Goal: Transaction & Acquisition: Purchase product/service

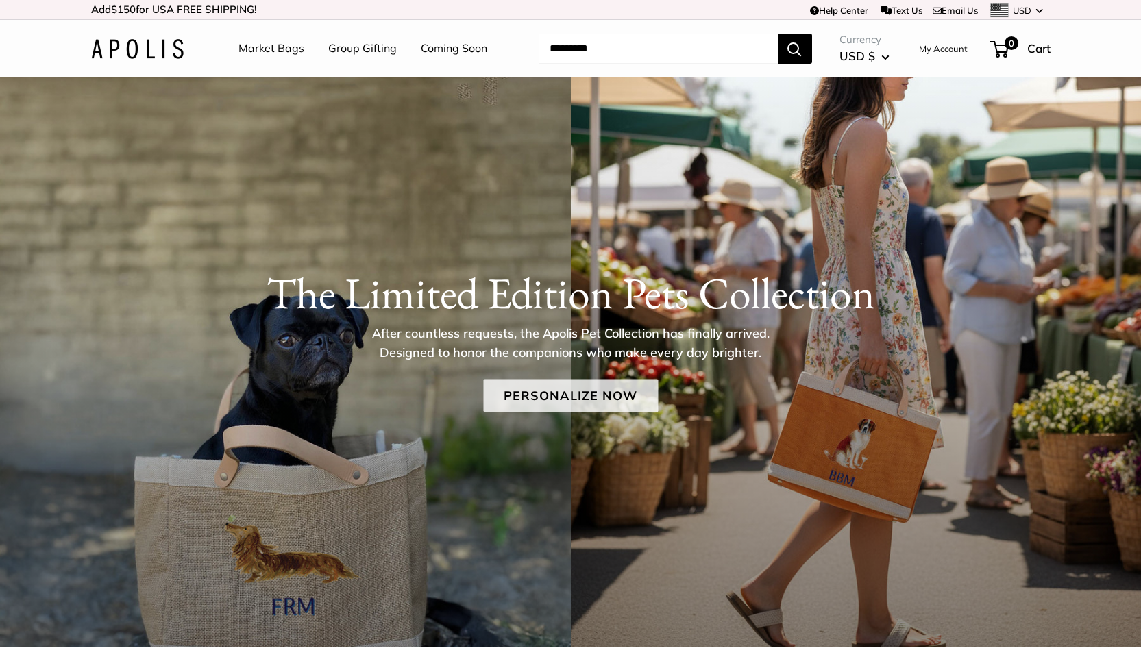
click at [602, 394] on link "Personalize Now" at bounding box center [570, 395] width 175 height 33
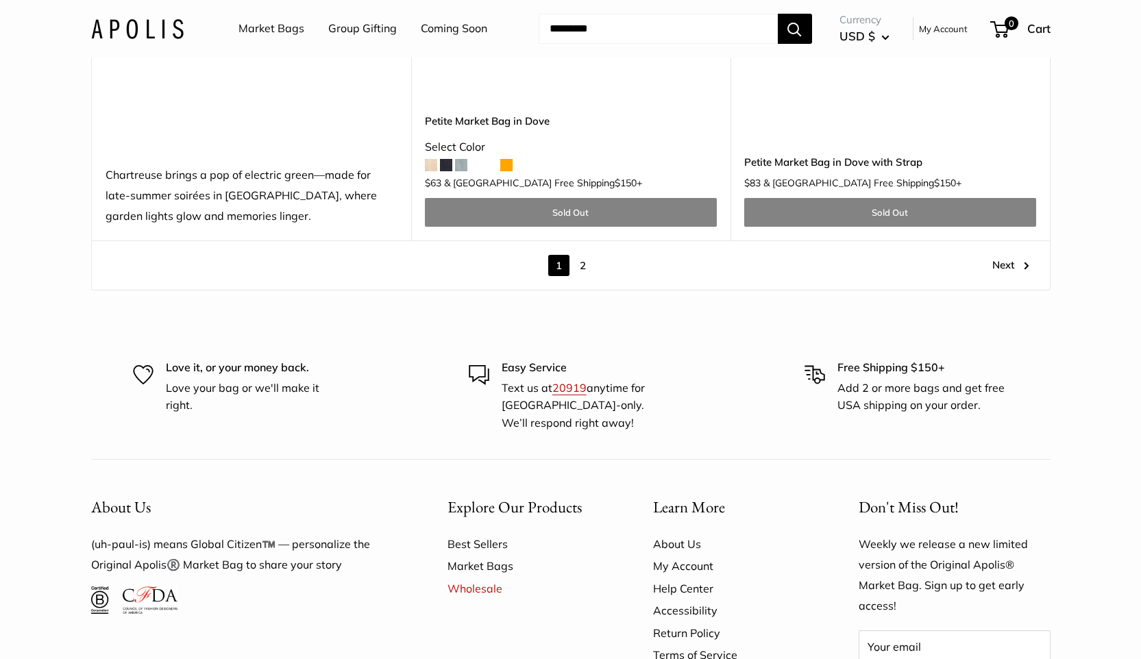
scroll to position [7787, 0]
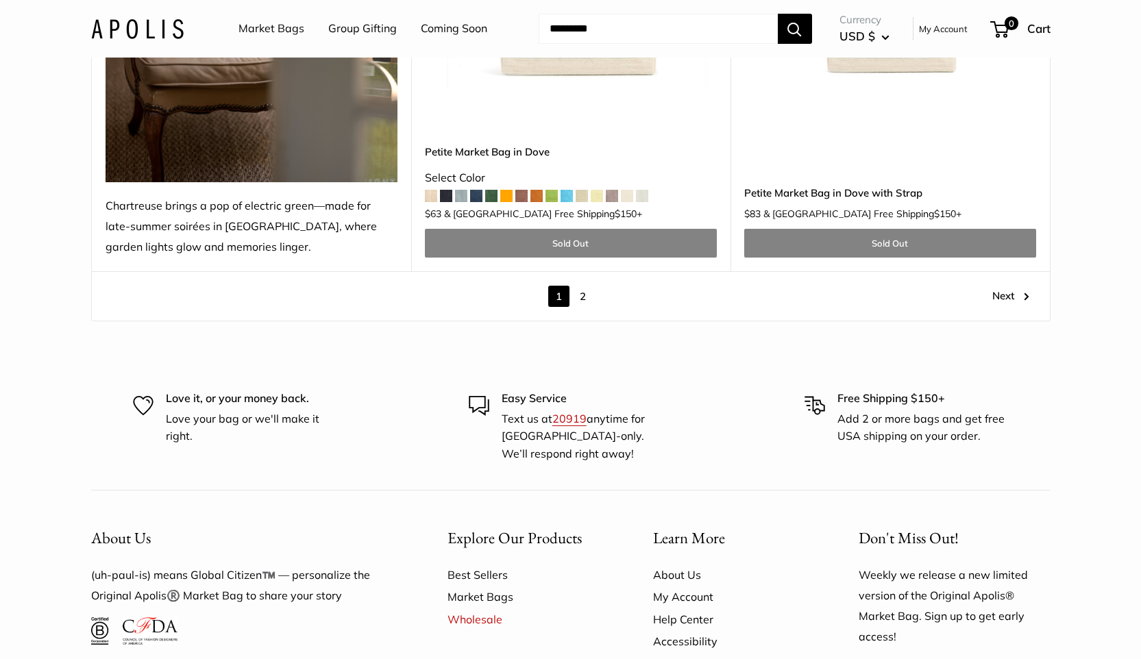
click at [567, 286] on span "1" at bounding box center [558, 296] width 21 height 21
click at [576, 286] on link "2" at bounding box center [582, 296] width 21 height 21
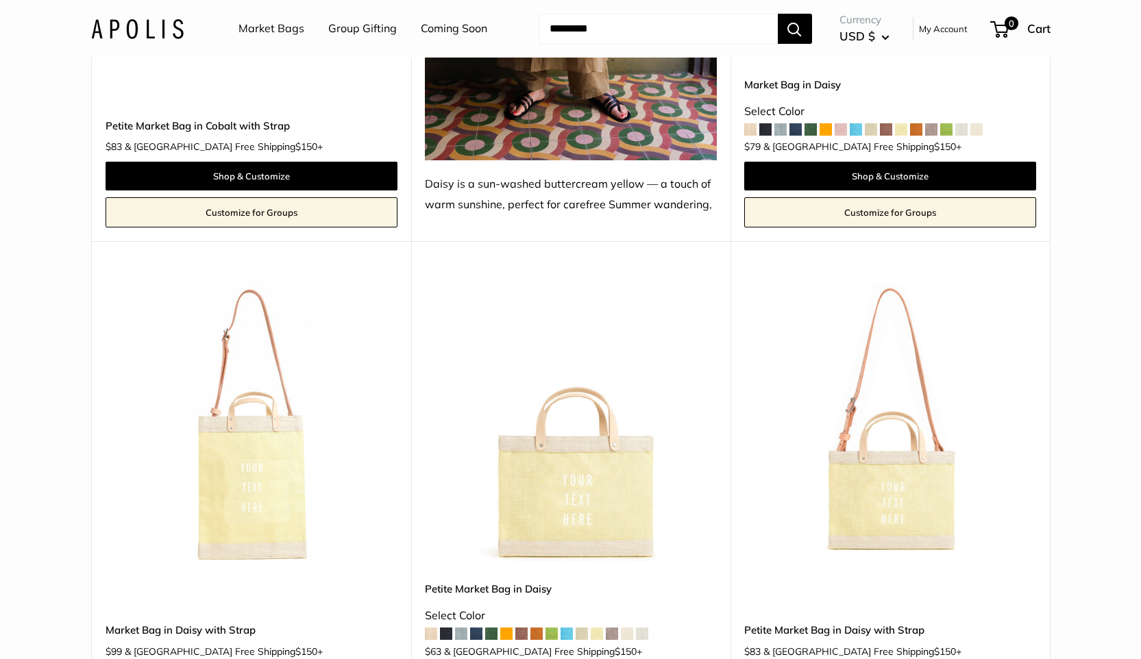
scroll to position [4118, 0]
